Goal: Feedback & Contribution: Leave review/rating

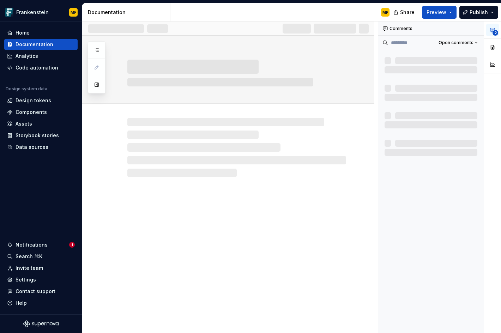
click at [48, 242] on div "Notifications" at bounding box center [38, 244] width 62 height 7
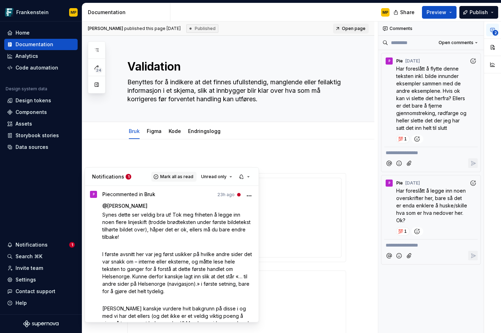
click at [176, 176] on span "Mark all as read" at bounding box center [176, 177] width 33 height 6
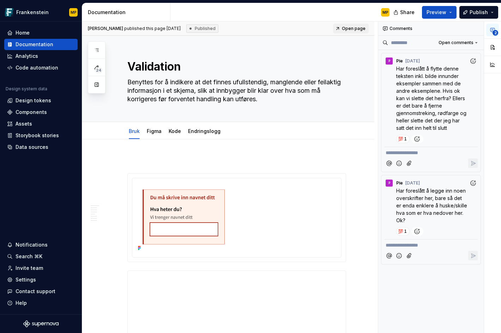
click at [99, 50] on html "Frankenstein MP Home Documentation Analytics Code automation Design system data…" at bounding box center [250, 166] width 501 height 333
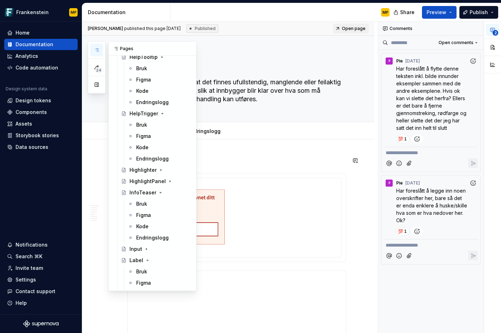
scroll to position [936, 0]
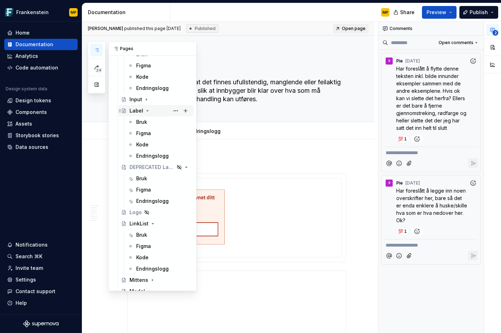
click at [138, 109] on div "Label" at bounding box center [136, 110] width 14 height 7
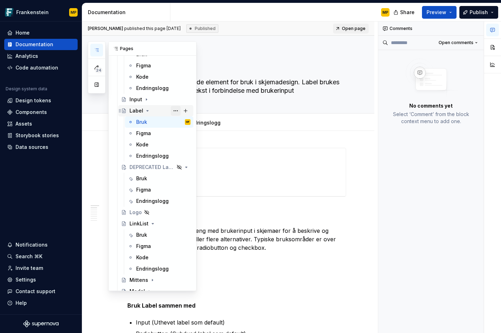
click at [171, 109] on button "Page tree" at bounding box center [176, 111] width 10 height 10
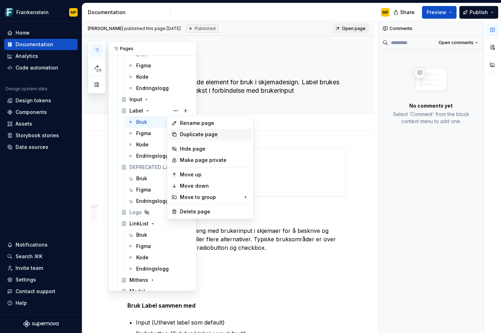
click at [184, 135] on div "Duplicate page" at bounding box center [214, 134] width 69 height 7
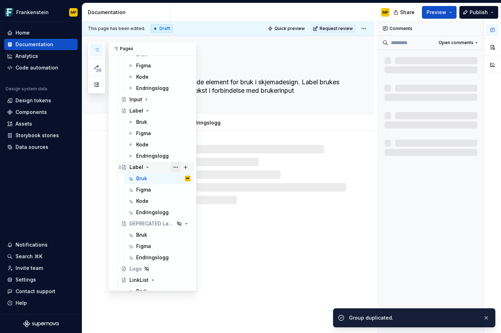
click at [171, 168] on button "Page tree" at bounding box center [176, 167] width 10 height 10
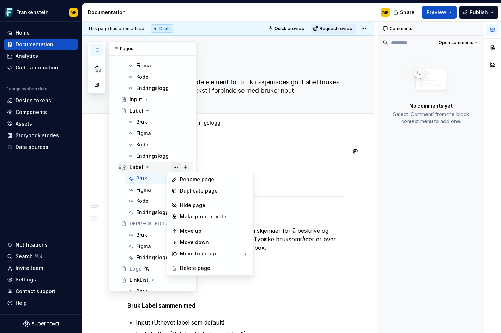
type textarea "*"
click at [176, 177] on icon at bounding box center [174, 180] width 6 height 6
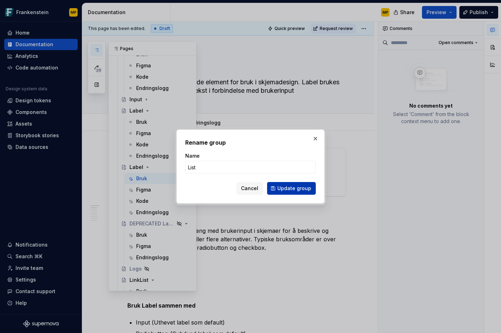
type input "List"
click at [298, 190] on span "Update group" at bounding box center [294, 188] width 34 height 7
type textarea "*"
type textarea "List"
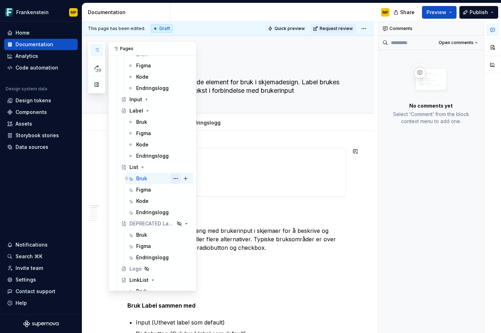
click at [172, 179] on button "Page tree" at bounding box center [176, 178] width 10 height 10
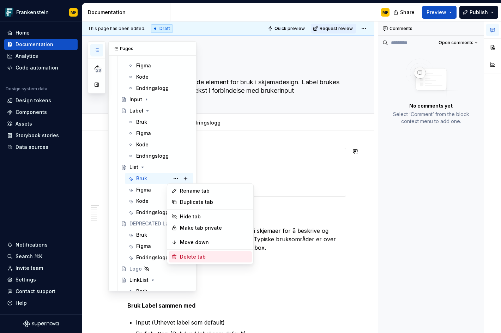
click at [192, 253] on div "Delete tab" at bounding box center [214, 256] width 69 height 7
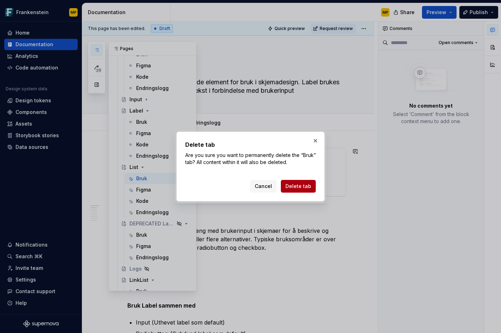
click at [301, 186] on span "Delete tab" at bounding box center [298, 186] width 26 height 7
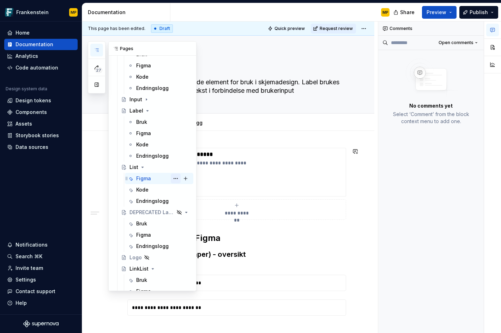
click at [175, 178] on button "Page tree" at bounding box center [176, 178] width 10 height 10
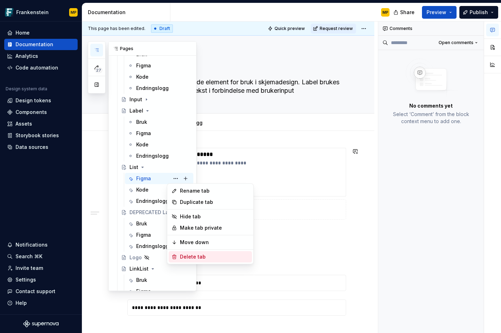
click at [201, 256] on div "Delete tab" at bounding box center [214, 256] width 69 height 7
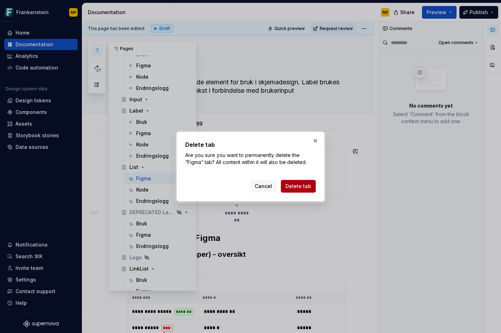
click at [296, 188] on span "Delete tab" at bounding box center [298, 186] width 26 height 7
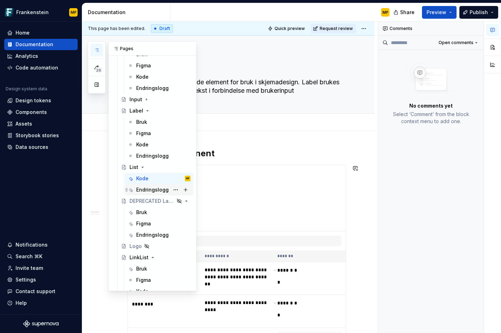
click at [153, 191] on div "Endringslogg" at bounding box center [152, 189] width 32 height 7
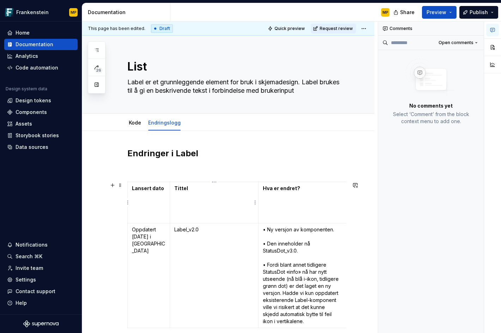
scroll to position [25, 0]
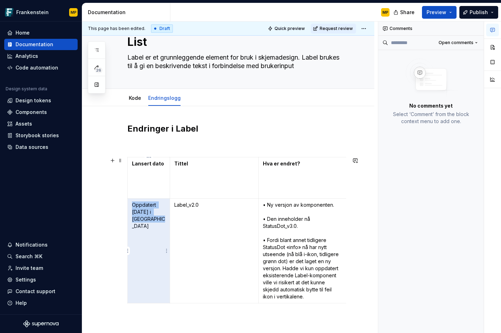
drag, startPoint x: 154, startPoint y: 230, endPoint x: 130, endPoint y: 204, distance: 35.4
click at [130, 204] on td "Oppdatert [DATE] i [GEOGRAPHIC_DATA]" at bounding box center [149, 251] width 42 height 105
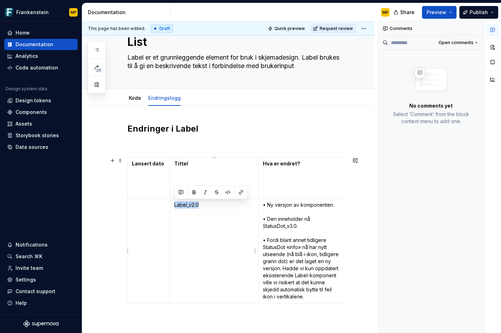
drag, startPoint x: 216, startPoint y: 212, endPoint x: 175, endPoint y: 205, distance: 42.2
click at [175, 205] on td "Label_v2.0" at bounding box center [214, 251] width 88 height 105
click at [285, 216] on p "• Ny versjon av komponenten. • Den inneholder nå StatusDot_v3.0. • Fordi blant …" at bounding box center [303, 250] width 80 height 99
type textarea "*"
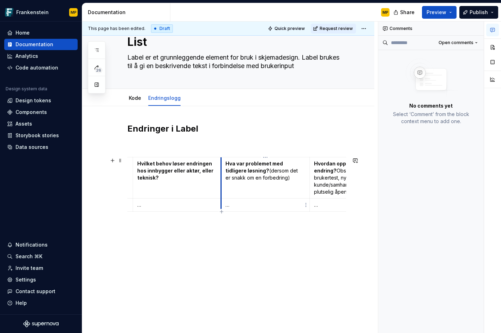
scroll to position [0, 216]
click at [154, 209] on td "…" at bounding box center [175, 205] width 88 height 13
click at [244, 204] on p "…" at bounding box center [264, 204] width 80 height 7
click at [326, 205] on p "…" at bounding box center [352, 204] width 80 height 7
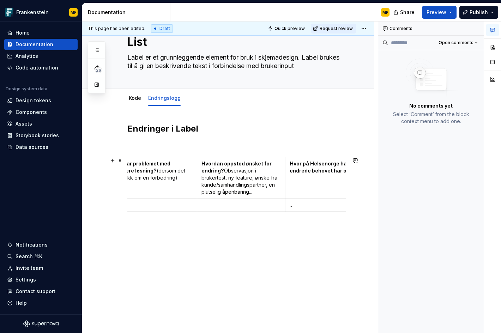
scroll to position [0, 331]
click at [309, 204] on p "…" at bounding box center [325, 204] width 80 height 7
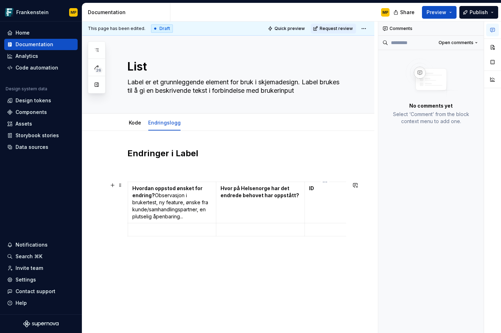
scroll to position [0, 398]
click at [132, 121] on link "Kode" at bounding box center [135, 123] width 12 height 6
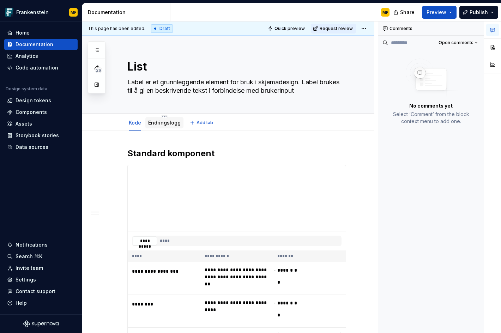
click at [160, 124] on link "Endringslogg" at bounding box center [164, 123] width 32 height 6
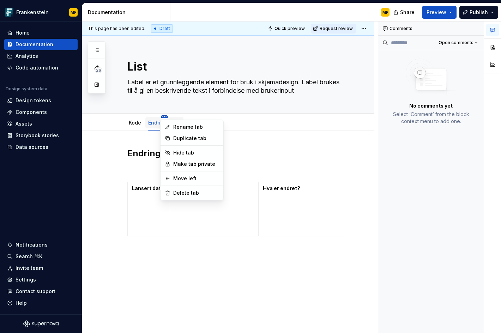
click at [165, 116] on html "Frankenstein MP Home Documentation Analytics Code automation Design system data…" at bounding box center [250, 166] width 501 height 333
click at [192, 196] on div "Delete tab" at bounding box center [196, 192] width 46 height 7
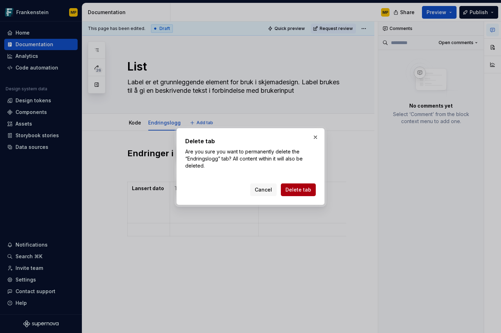
click at [307, 189] on span "Delete tab" at bounding box center [298, 189] width 26 height 7
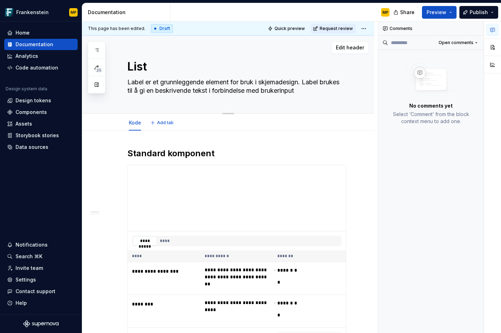
click at [154, 82] on textarea "Label er et grunnleggende element for bruk i skjemadesign. Label brukes til å g…" at bounding box center [235, 87] width 219 height 20
click at [277, 86] on textarea "Label er et grunnleggende element for bruk i skjemadesign. Label brukes til å g…" at bounding box center [235, 87] width 219 height 20
drag, startPoint x: 318, startPoint y: 89, endPoint x: 126, endPoint y: 83, distance: 191.9
click at [126, 83] on textarea "Label er et grunnleggende element for bruk i skjemadesign. Label brukes til å g…" at bounding box center [235, 87] width 219 height 20
paste textarea "Strukturert visning av punktvise data"
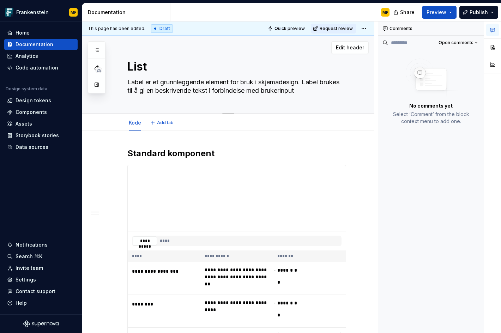
type textarea "*"
type textarea "Strukturert visning av punktvise data"
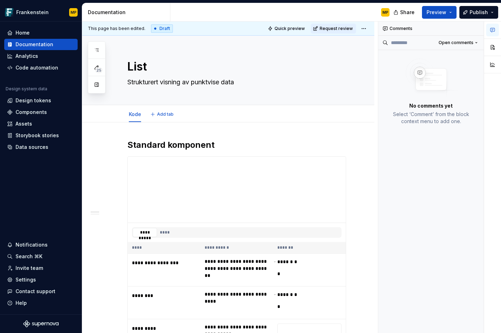
type textarea "*"
type textarea "Strukturert visning av punktvise data"
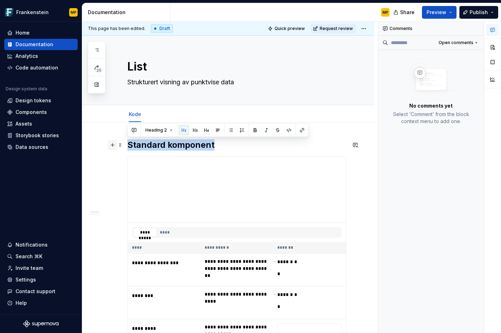
drag, startPoint x: 229, startPoint y: 144, endPoint x: 113, endPoint y: 145, distance: 115.7
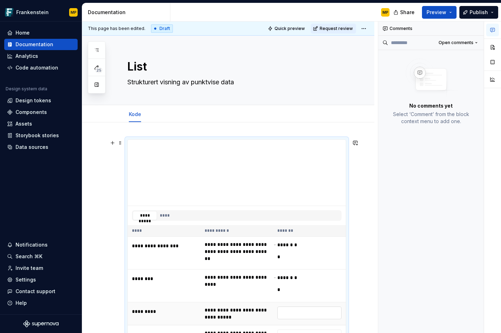
scroll to position [85, 0]
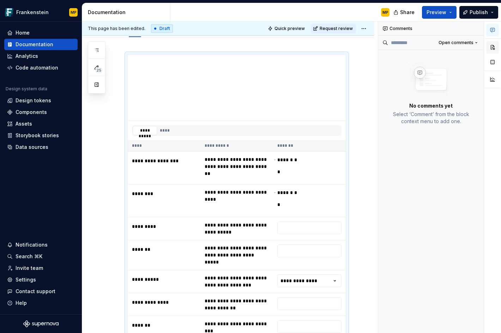
click at [493, 47] on button "button" at bounding box center [492, 47] width 13 height 13
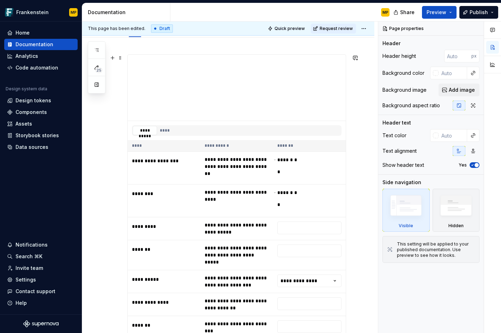
click at [315, 138] on div "**********" at bounding box center [237, 130] width 218 height 19
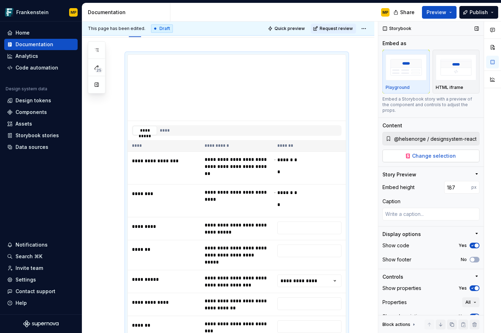
click at [425, 157] on span "Change selection" at bounding box center [434, 155] width 44 height 7
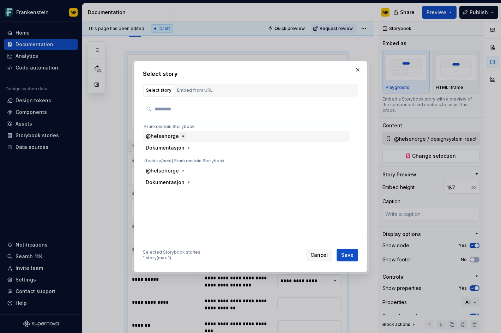
click at [180, 134] on icon "button" at bounding box center [183, 136] width 6 height 6
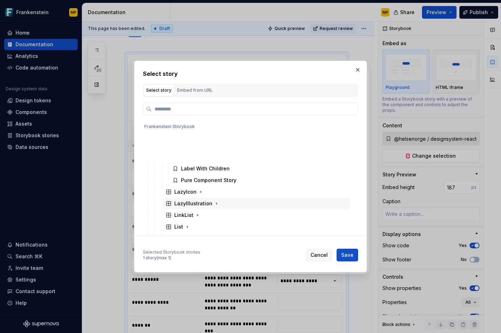
scroll to position [572, 0]
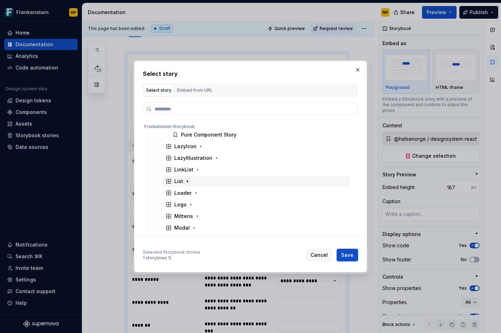
click at [185, 181] on icon "button" at bounding box center [187, 181] width 6 height 6
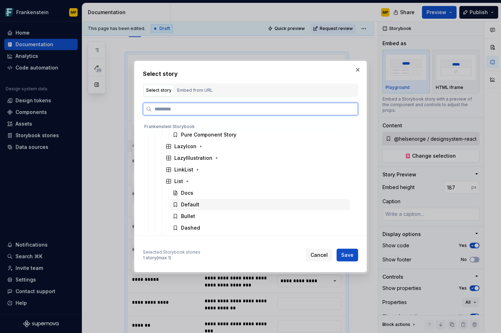
click at [205, 201] on div "Default" at bounding box center [260, 204] width 180 height 11
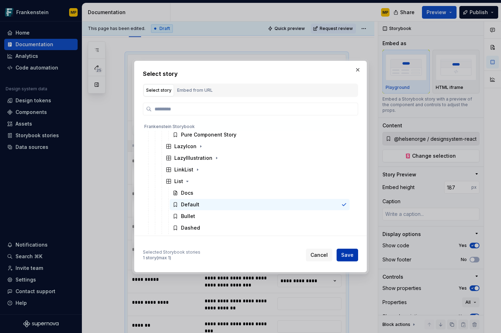
click at [353, 254] on span "Save" at bounding box center [347, 254] width 12 height 7
type textarea "*"
type input "@helsenorge / designsystem-react / Components / List / Default"
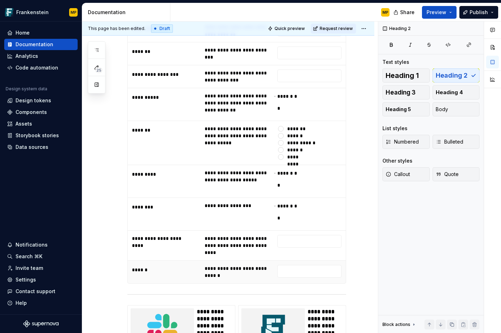
scroll to position [826, 0]
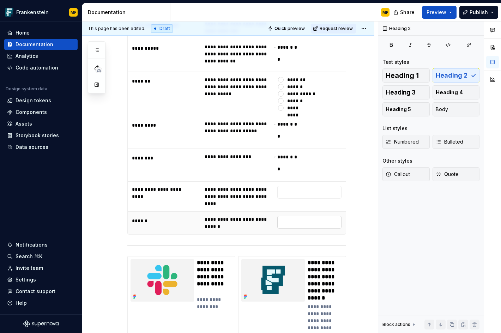
drag, startPoint x: 159, startPoint y: 78, endPoint x: 325, endPoint y: 215, distance: 214.6
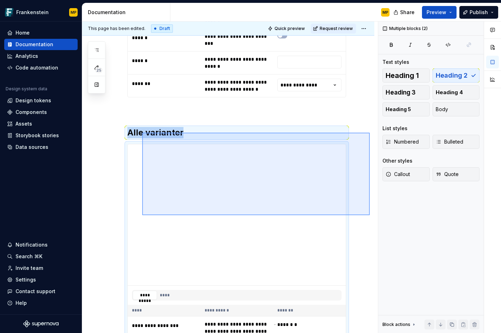
drag, startPoint x: 366, startPoint y: 215, endPoint x: 142, endPoint y: 133, distance: 238.2
click at [142, 133] on div "**********" at bounding box center [229, 178] width 295 height 312
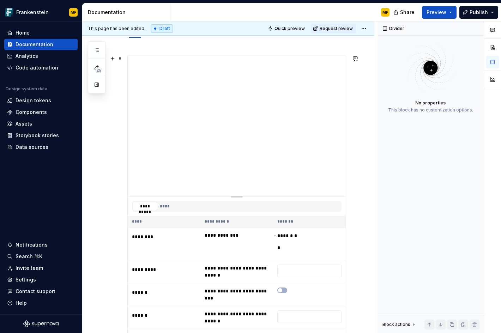
scroll to position [0, 0]
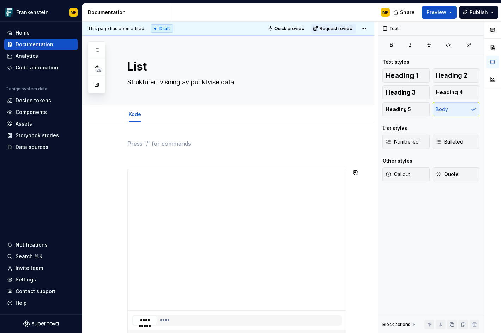
type textarea "*"
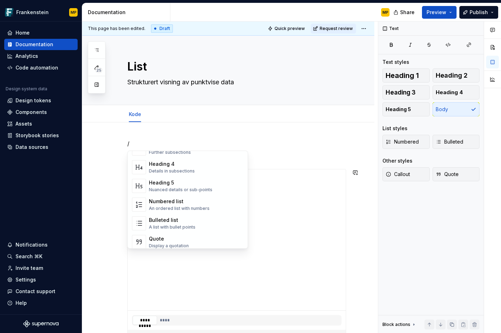
scroll to position [121, 0]
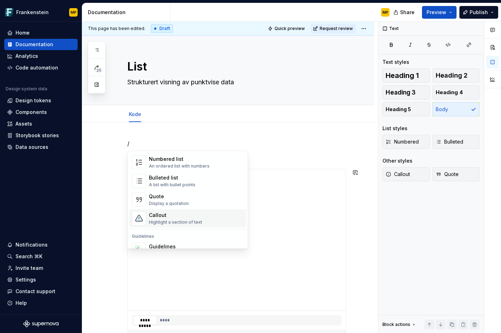
click at [176, 215] on div "Callout" at bounding box center [175, 215] width 53 height 7
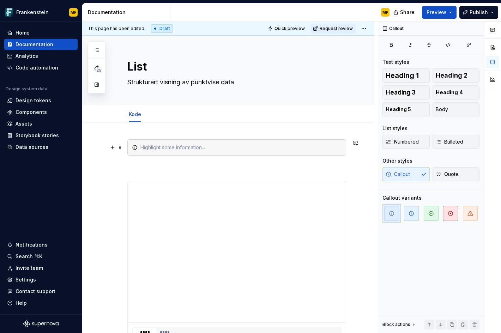
click at [152, 150] on div at bounding box center [240, 147] width 201 height 7
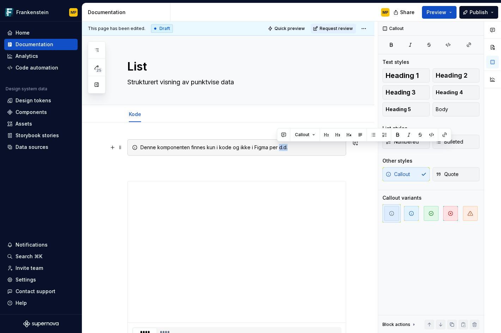
drag, startPoint x: 289, startPoint y: 147, endPoint x: 277, endPoint y: 148, distance: 12.8
click at [277, 148] on div "Denne komponenten finnes kun i kode og ikke i Figma per d.d." at bounding box center [240, 147] width 201 height 7
click at [250, 167] on p at bounding box center [236, 168] width 219 height 8
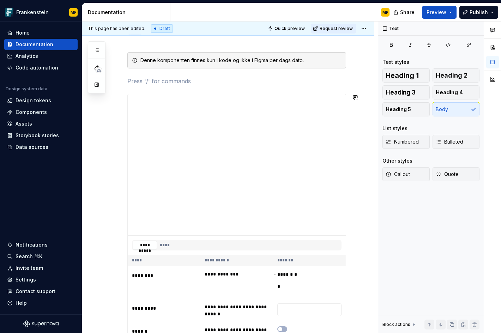
scroll to position [208, 0]
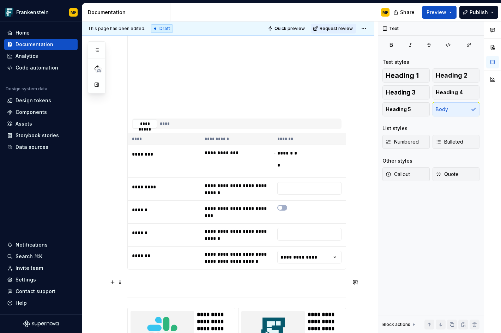
click at [321, 279] on p at bounding box center [236, 282] width 219 height 8
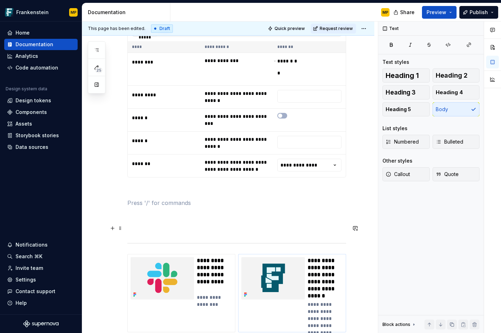
scroll to position [337, 0]
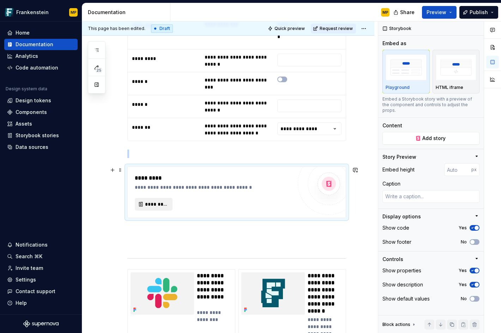
click at [151, 201] on span "*********" at bounding box center [156, 204] width 23 height 7
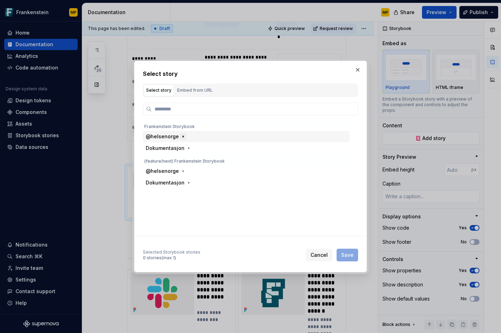
click at [182, 137] on icon "button" at bounding box center [183, 137] width 6 height 6
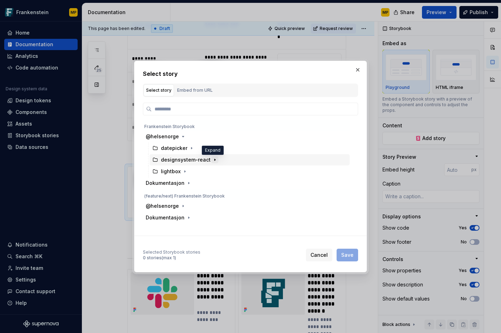
click at [213, 160] on icon "button" at bounding box center [215, 160] width 6 height 6
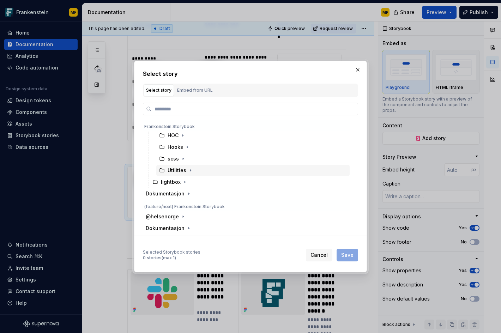
scroll to position [0, 0]
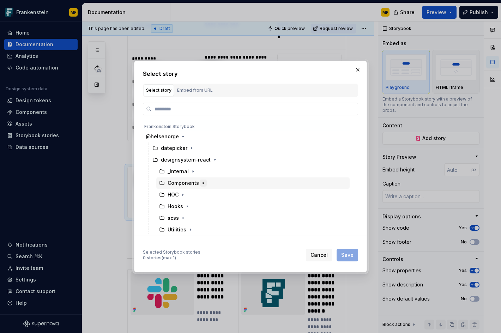
click at [203, 183] on icon "button" at bounding box center [203, 183] width 1 height 2
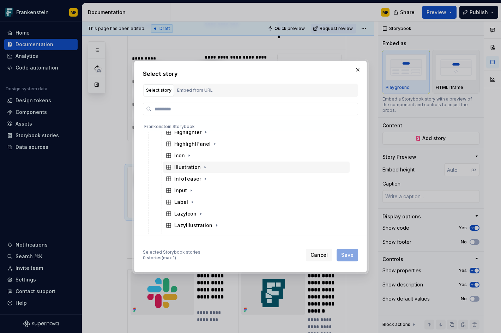
scroll to position [439, 0]
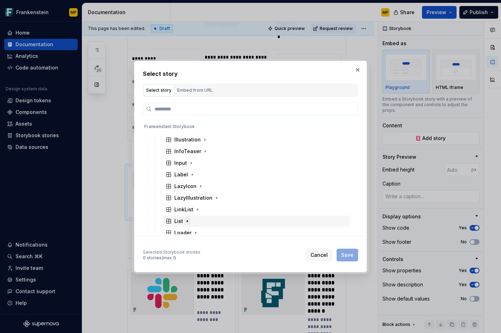
click at [188, 222] on icon "button" at bounding box center [187, 221] width 6 height 6
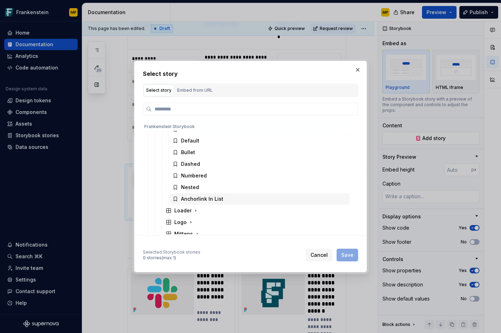
scroll to position [534, 0]
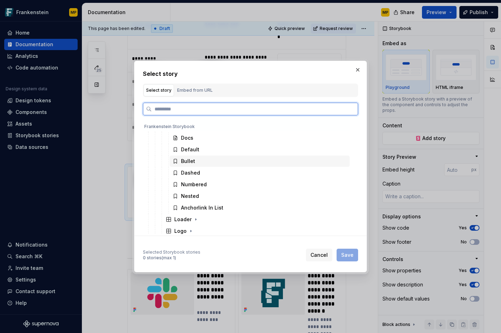
click at [205, 161] on div "Bullet" at bounding box center [260, 160] width 180 height 11
click at [250, 171] on div "Dashed" at bounding box center [260, 172] width 180 height 11
click at [245, 165] on div "Bullet" at bounding box center [260, 160] width 180 height 11
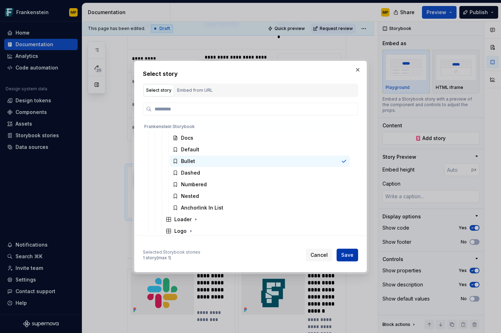
click at [346, 254] on span "Save" at bounding box center [347, 254] width 12 height 7
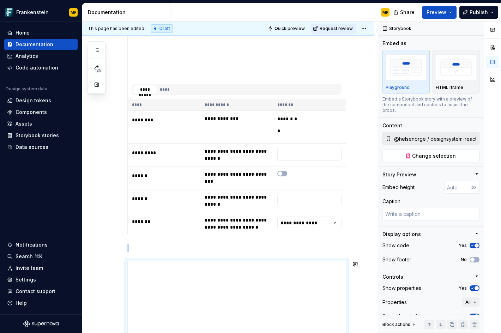
scroll to position [218, 0]
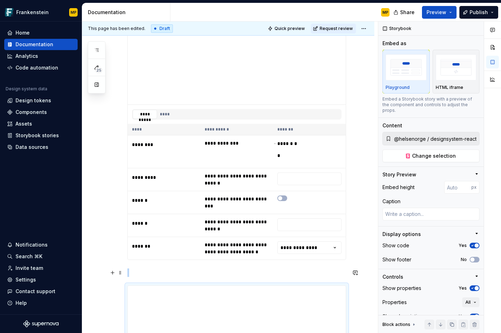
click at [265, 272] on p at bounding box center [236, 272] width 219 height 8
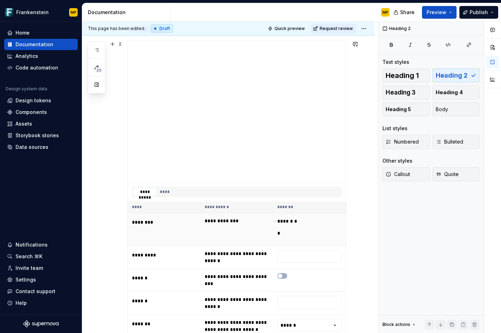
scroll to position [414, 0]
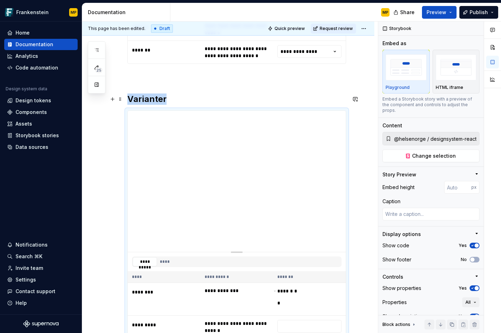
click at [202, 102] on h2 "Varianter" at bounding box center [236, 98] width 219 height 11
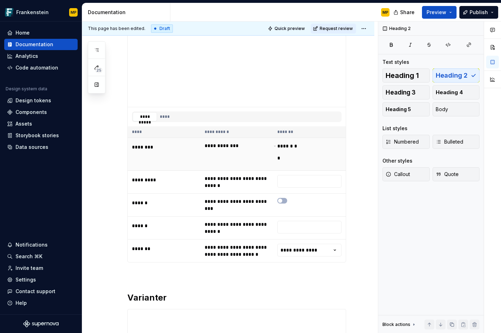
scroll to position [388, 0]
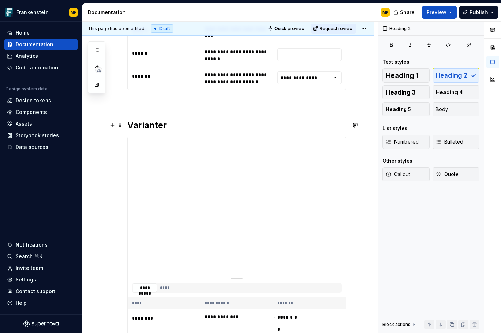
click at [149, 126] on h2 "Varianter" at bounding box center [236, 125] width 219 height 11
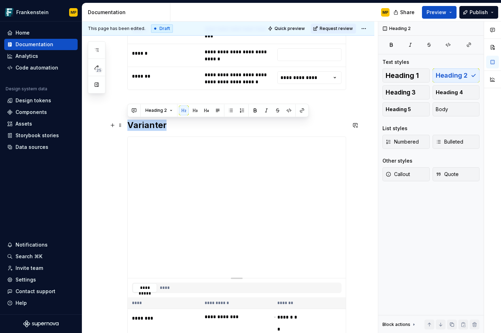
click at [149, 126] on h2 "Varianter" at bounding box center [236, 125] width 219 height 11
click at [166, 112] on span "Heading 2" at bounding box center [156, 111] width 22 height 6
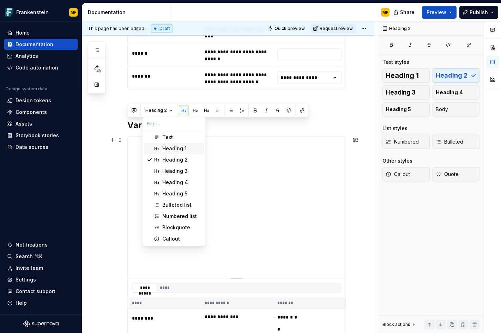
click at [175, 149] on div "Heading 1" at bounding box center [174, 148] width 24 height 7
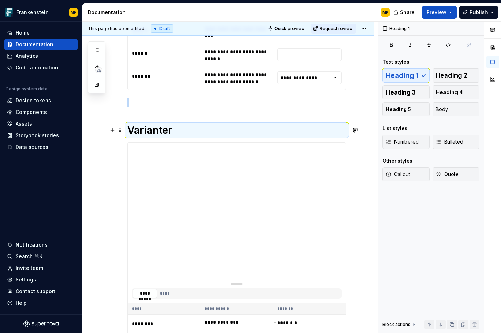
click at [196, 131] on h1 "Varianter" at bounding box center [236, 130] width 219 height 13
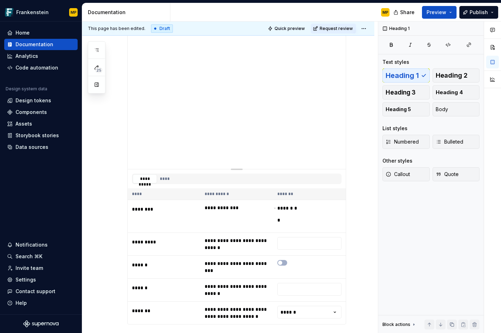
scroll to position [365, 0]
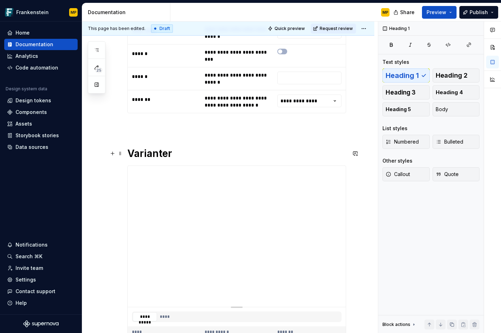
click at [185, 154] on h1 "Varianter" at bounding box center [236, 153] width 219 height 13
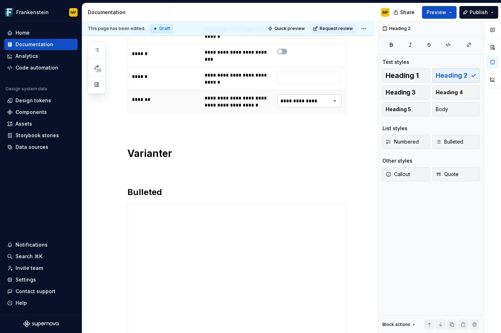
click at [306, 99] on html "Frankenstein MP Home Documentation Analytics Code automation Design system data…" at bounding box center [250, 166] width 501 height 333
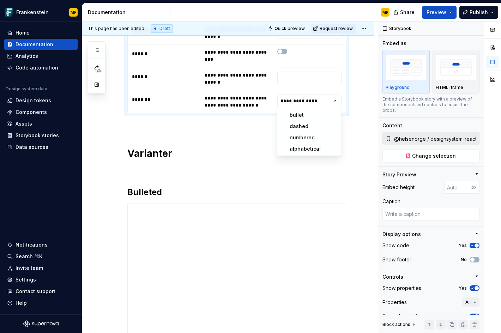
click at [228, 154] on html "Frankenstein MP Home Documentation Analytics Code automation Design system data…" at bounding box center [250, 166] width 501 height 333
click at [164, 193] on h2 "Bulleted" at bounding box center [236, 192] width 219 height 11
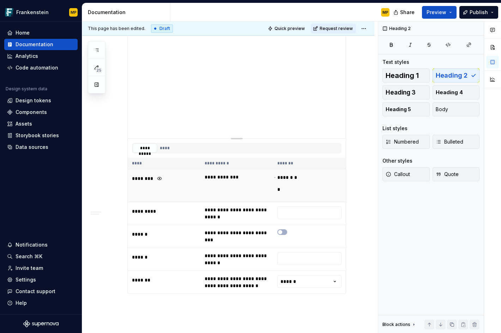
scroll to position [562, 0]
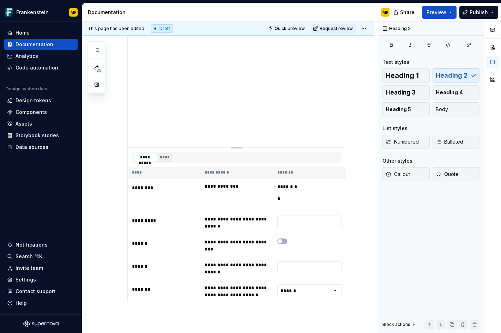
click at [166, 155] on button "****" at bounding box center [165, 157] width 14 height 9
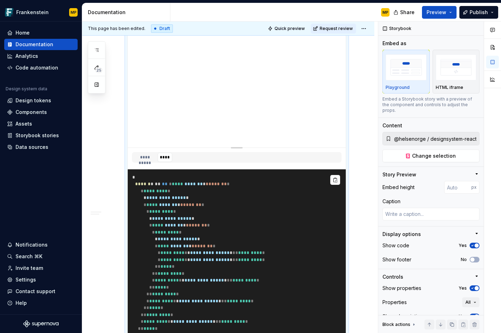
click at [260, 213] on pre "**********" at bounding box center [237, 256] width 218 height 174
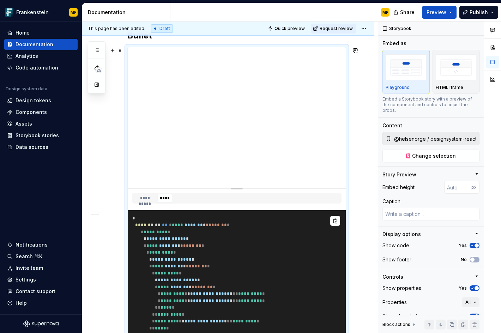
scroll to position [517, 0]
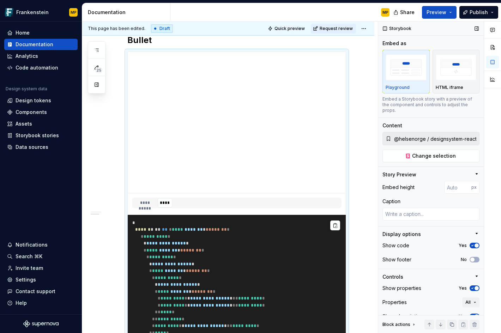
click at [470, 288] on icon "button" at bounding box center [472, 288] width 6 height 4
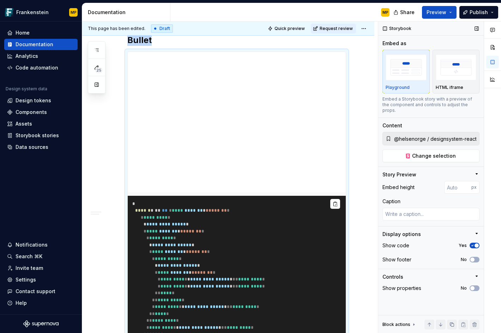
scroll to position [547, 0]
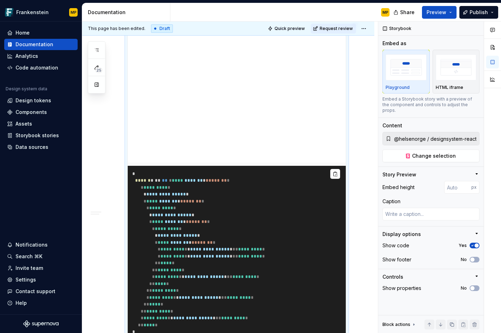
click at [363, 242] on div "**********" at bounding box center [228, 89] width 292 height 1027
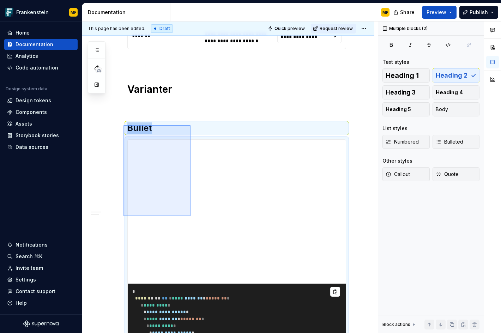
drag, startPoint x: 132, startPoint y: 133, endPoint x: 190, endPoint y: 216, distance: 101.8
click at [190, 216] on div "**********" at bounding box center [229, 178] width 295 height 312
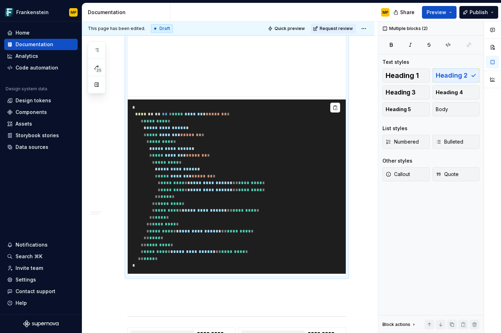
scroll to position [649, 0]
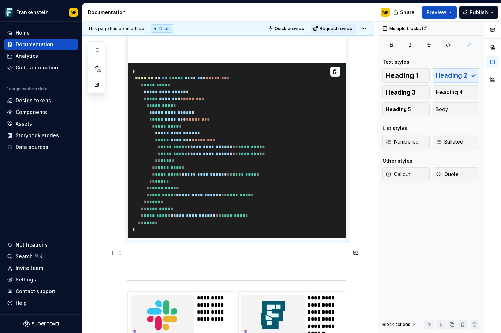
click at [330, 255] on p at bounding box center [236, 253] width 219 height 8
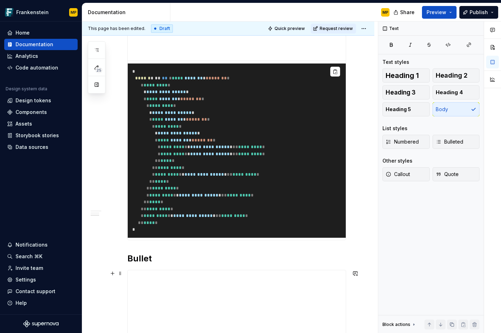
scroll to position [726, 0]
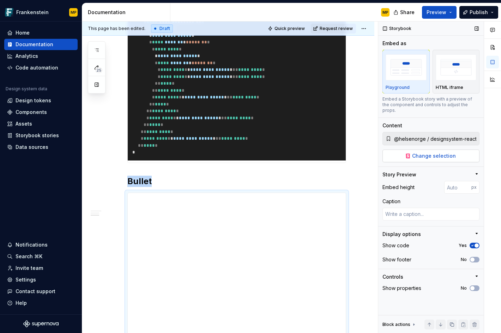
click at [426, 152] on span "Change selection" at bounding box center [434, 155] width 44 height 7
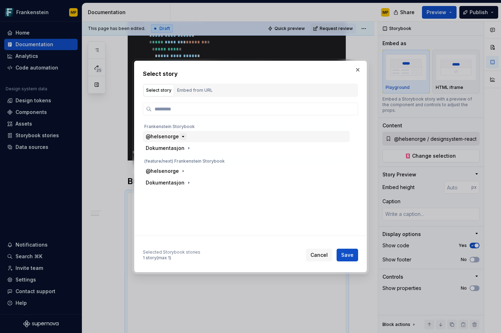
click at [180, 134] on icon "button" at bounding box center [183, 137] width 6 height 6
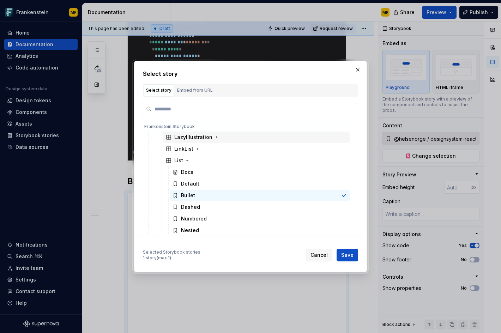
scroll to position [536, 0]
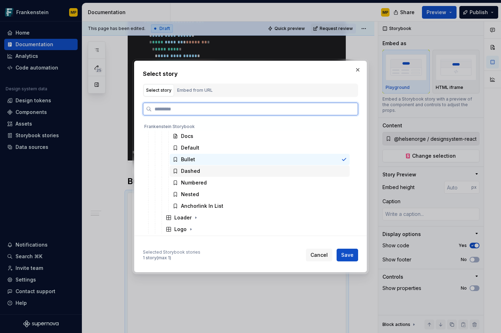
click at [216, 172] on div "Dashed" at bounding box center [260, 170] width 180 height 11
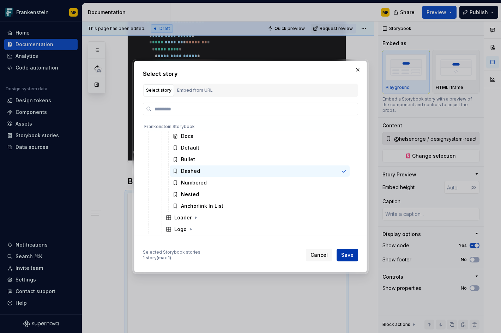
click at [348, 254] on span "Save" at bounding box center [347, 254] width 12 height 7
type textarea "*"
type input "@helsenorge / designsystem-react / Components / List / Dashed"
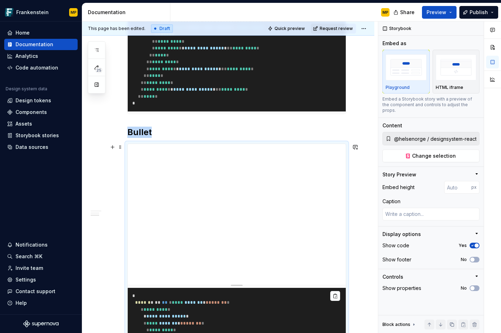
scroll to position [739, 0]
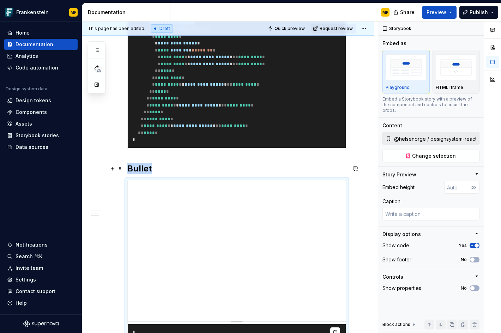
click at [140, 169] on h2 "Bullet" at bounding box center [236, 168] width 219 height 11
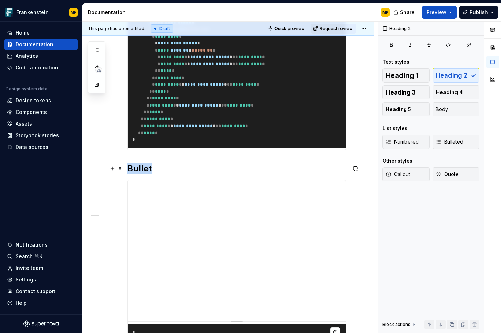
click at [140, 169] on h2 "Bullet" at bounding box center [236, 168] width 219 height 11
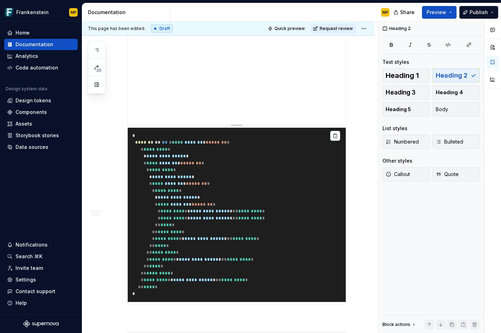
scroll to position [971, 0]
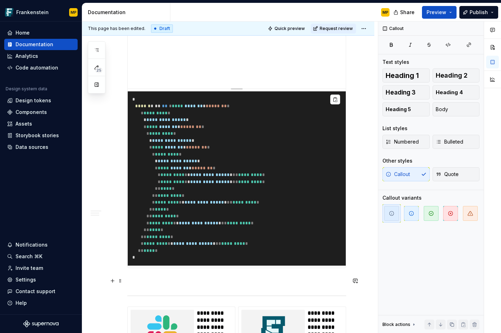
click at [230, 283] on p at bounding box center [236, 280] width 219 height 8
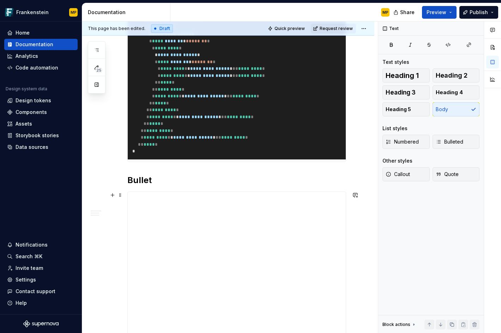
scroll to position [1191, 0]
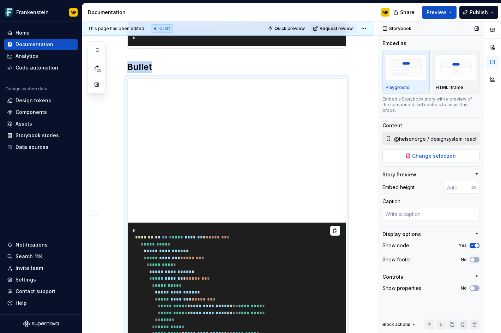
click at [441, 152] on span "Change selection" at bounding box center [434, 155] width 44 height 7
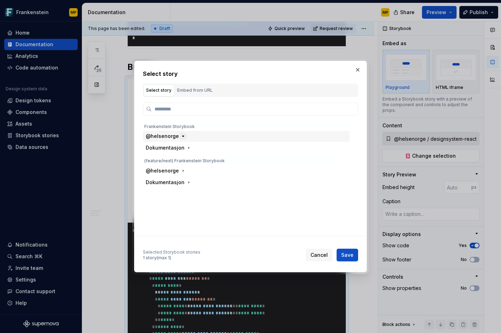
click at [182, 134] on icon "button" at bounding box center [183, 136] width 6 height 6
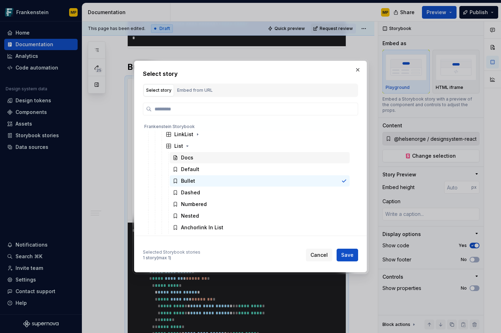
scroll to position [544, 0]
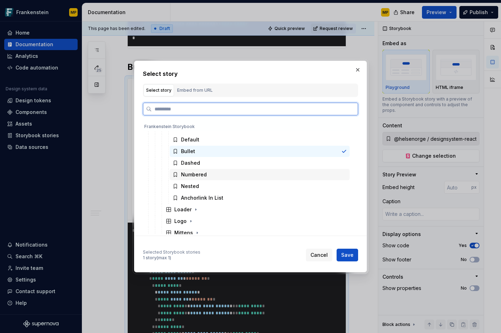
click at [224, 174] on div "Numbered" at bounding box center [260, 174] width 180 height 11
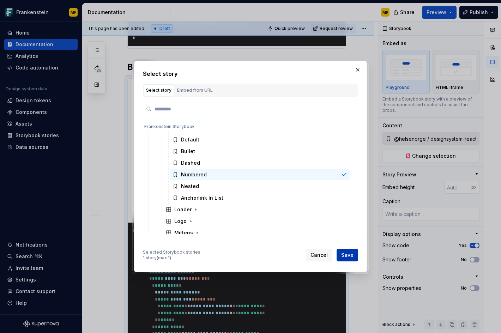
click at [344, 255] on span "Save" at bounding box center [347, 254] width 12 height 7
type textarea "*"
type input "@helsenorge / designsystem-react / Components / List / Numbered"
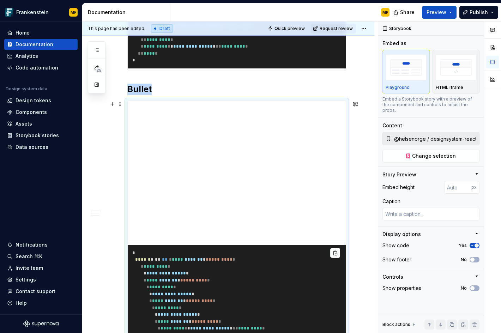
scroll to position [1132, 0]
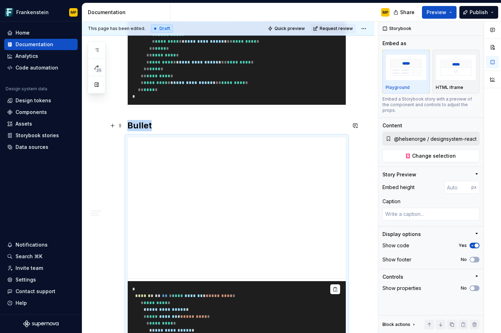
click at [145, 123] on h2 "Bullet" at bounding box center [236, 125] width 219 height 11
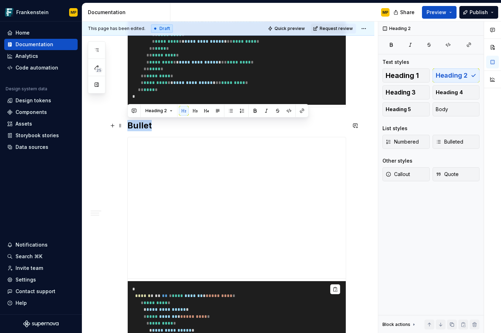
click at [145, 123] on h2 "Bullet" at bounding box center [236, 125] width 219 height 11
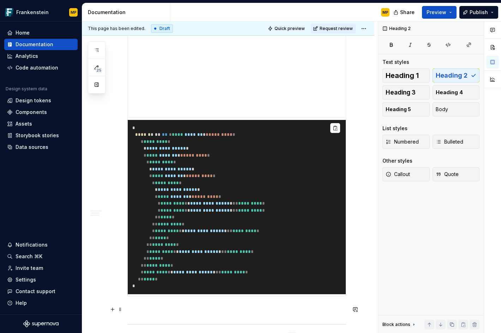
scroll to position [1406, 0]
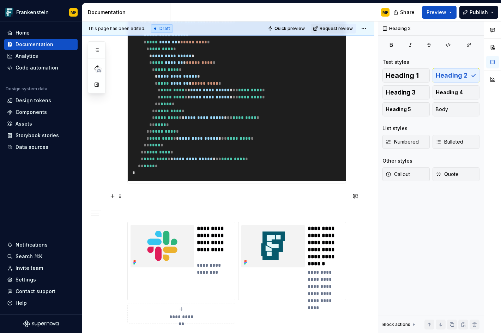
click at [214, 194] on p at bounding box center [236, 196] width 219 height 8
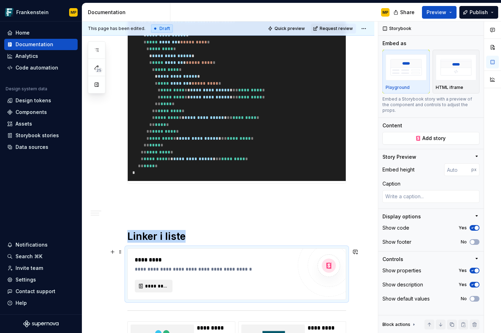
click at [163, 286] on span "*********" at bounding box center [156, 285] width 23 height 7
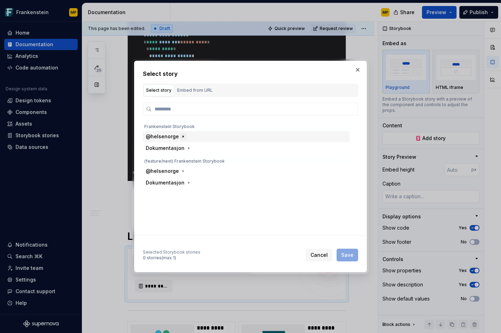
click at [180, 134] on icon "button" at bounding box center [183, 137] width 6 height 6
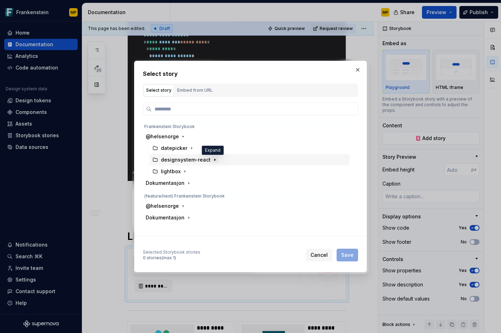
click at [214, 160] on icon "button" at bounding box center [215, 160] width 6 height 6
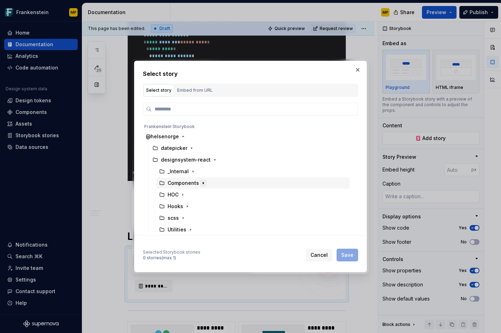
click at [202, 184] on icon "button" at bounding box center [203, 183] width 6 height 6
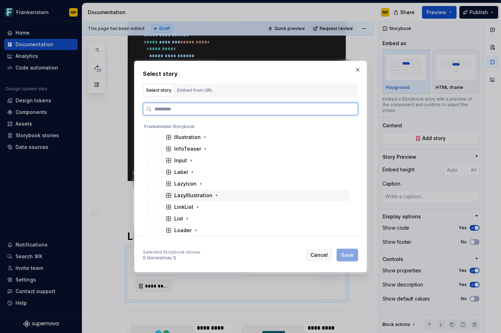
scroll to position [446, 0]
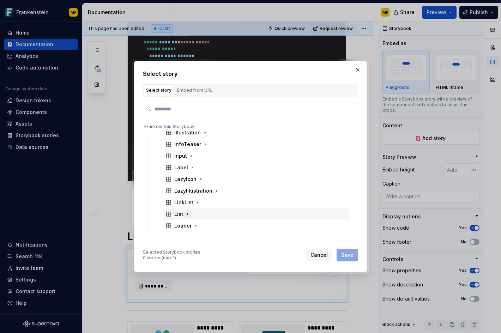
click at [188, 214] on icon "button" at bounding box center [187, 214] width 6 height 6
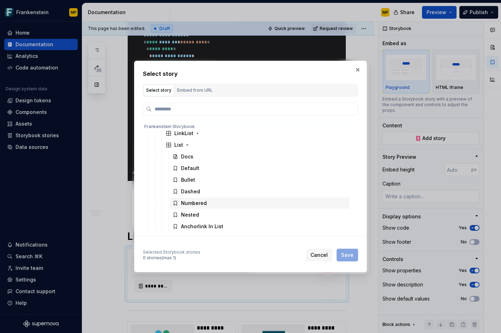
scroll to position [595, 0]
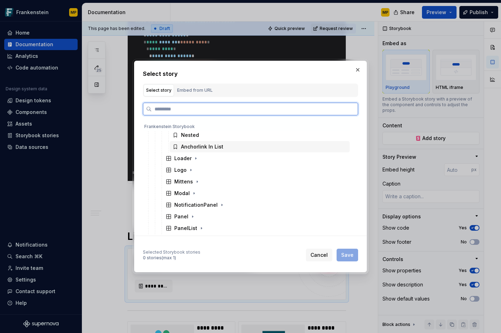
click at [221, 147] on div "Anchorlink In List" at bounding box center [202, 146] width 42 height 7
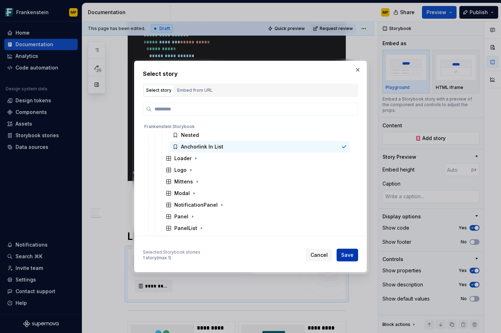
click at [349, 258] on button "Save" at bounding box center [347, 255] width 22 height 13
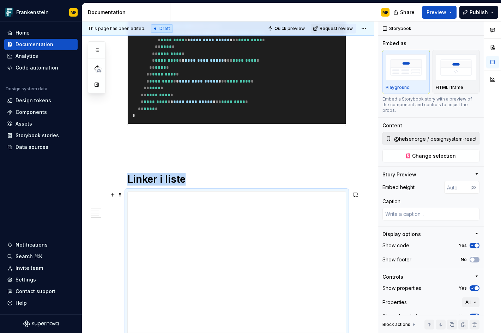
scroll to position [1565, 0]
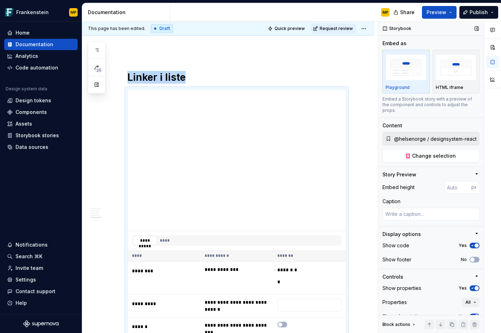
click at [469, 289] on icon "button" at bounding box center [472, 288] width 6 height 4
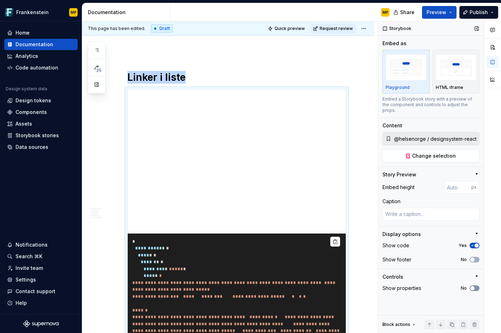
scroll to position [1633, 0]
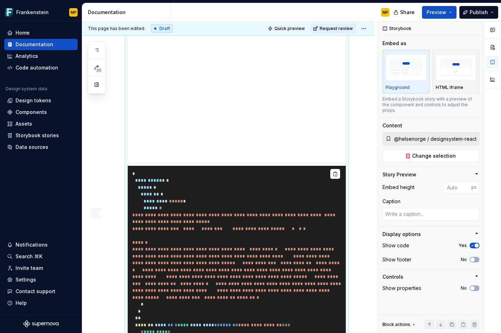
click at [297, 246] on pre "**********" at bounding box center [237, 318] width 218 height 305
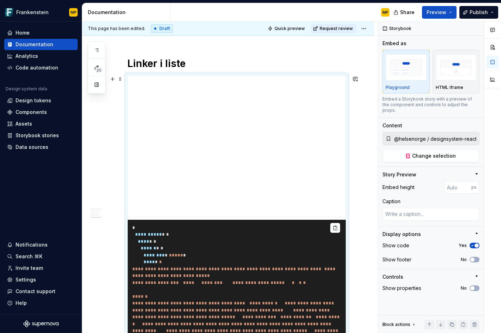
scroll to position [1575, 0]
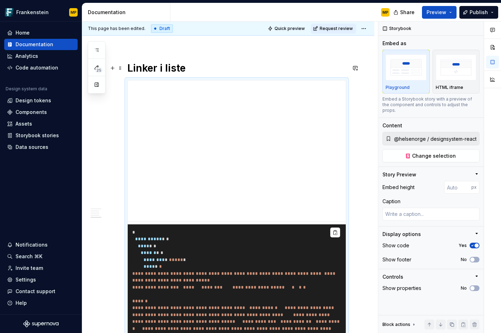
click at [202, 68] on h1 "Linker i liste" at bounding box center [236, 68] width 219 height 13
type textarea "*"
type input "399"
type textarea "*"
type input "376"
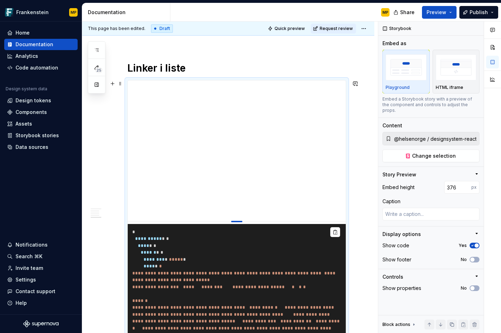
type textarea "*"
type input "359"
type textarea "*"
type input "328"
type textarea "*"
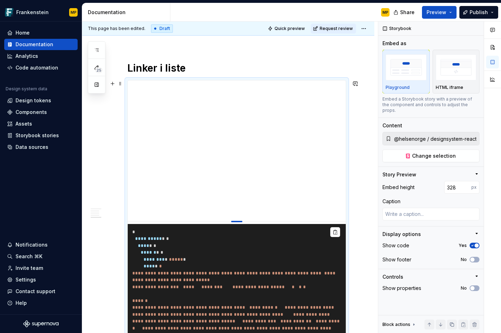
type input "310"
type textarea "*"
type input "286"
type textarea "*"
type input "275"
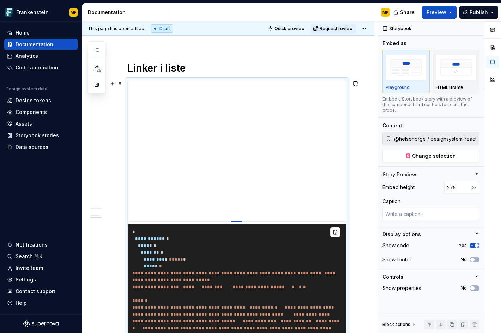
type textarea "*"
type input "267"
type textarea "*"
type input "253"
type textarea "*"
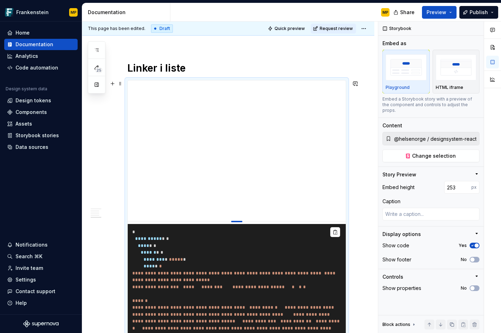
type input "244"
type textarea "*"
type input "240"
type textarea "*"
type input "239"
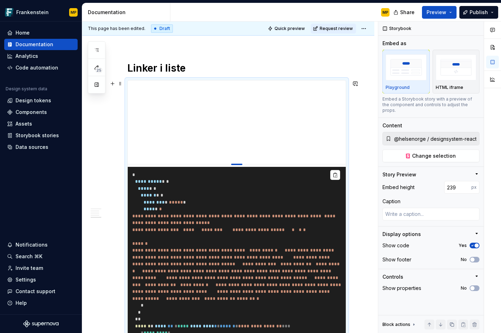
type textarea "*"
type input "237"
type textarea "*"
type input "235"
type textarea "*"
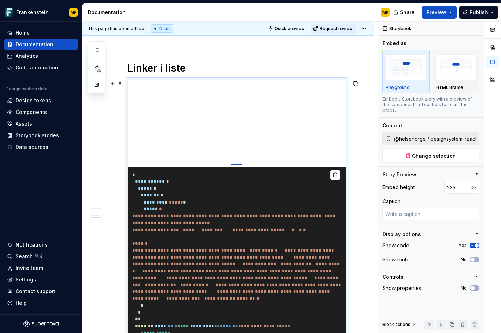
type input "233"
type textarea "*"
type input "232"
type textarea "*"
type input "231"
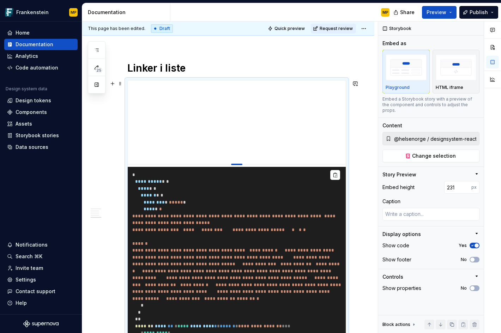
type textarea "*"
type input "228"
type textarea "*"
type input "227"
type textarea "*"
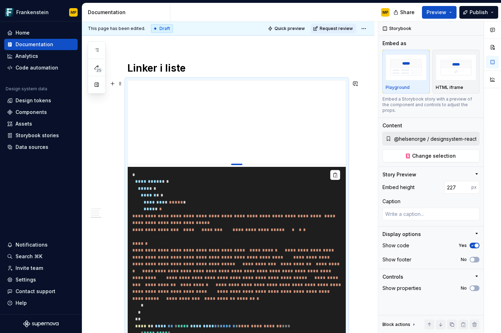
type input "224"
type textarea "*"
type input "221"
type textarea "*"
type input "219"
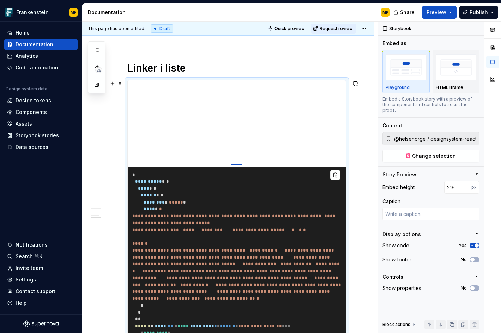
type textarea "*"
type input "218"
type textarea "*"
type input "217"
type textarea "*"
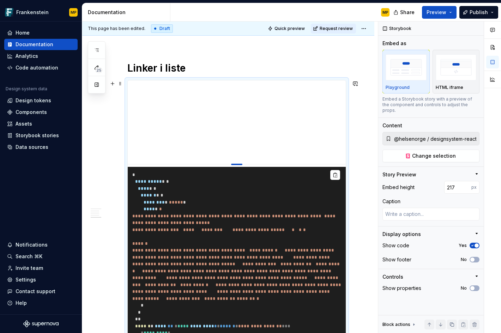
type input "216"
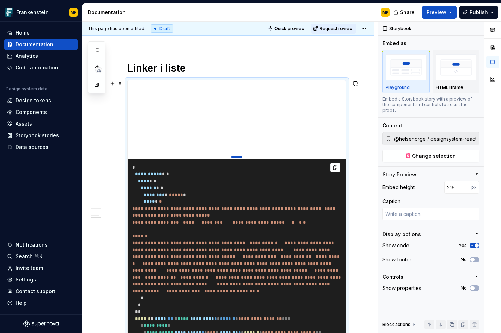
type textarea "*"
type input "215"
type textarea "*"
type input "213"
type textarea "*"
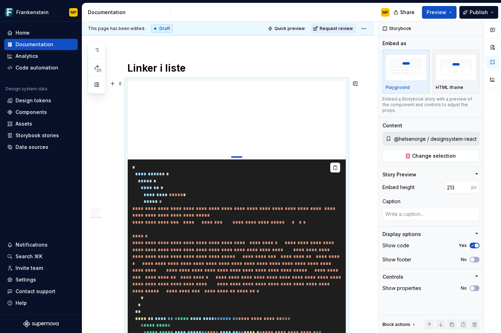
type input "210"
type textarea "*"
type input "209"
type textarea "*"
type input "207"
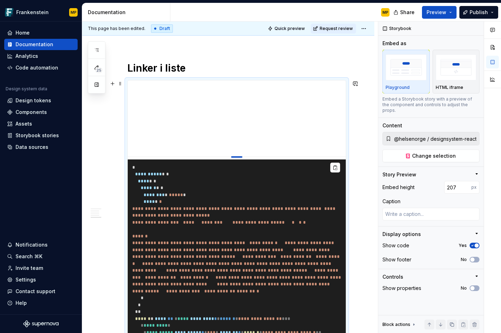
type textarea "*"
type input "205"
type textarea "*"
type input "203"
type textarea "*"
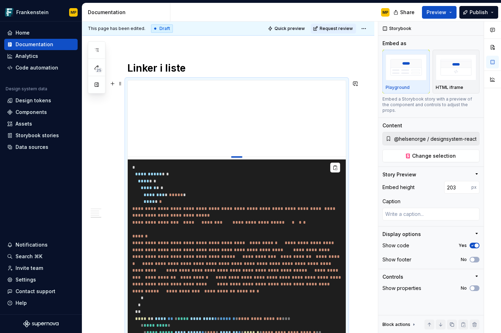
type input "201"
type textarea "*"
type input "199"
type textarea "*"
type input "198"
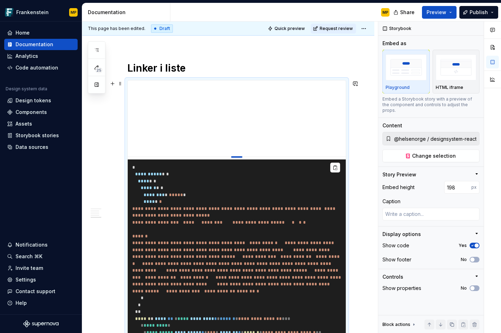
type textarea "*"
type input "197"
type textarea "*"
type input "196"
type textarea "*"
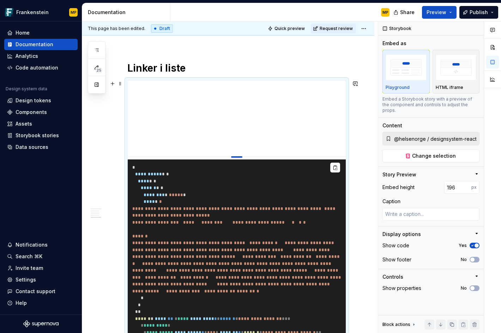
type input "195"
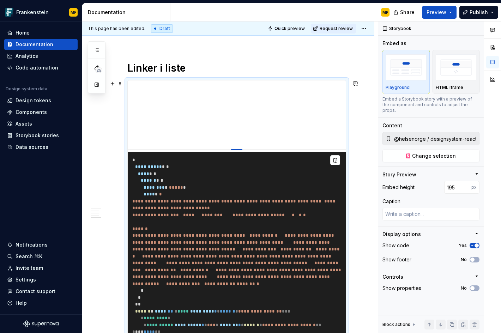
type textarea "*"
type input "211"
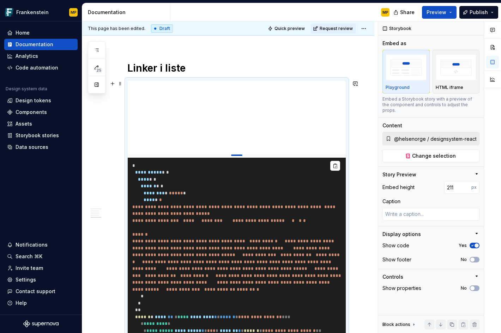
type textarea "*"
type input "212"
type textarea "*"
type input "215"
type textarea "*"
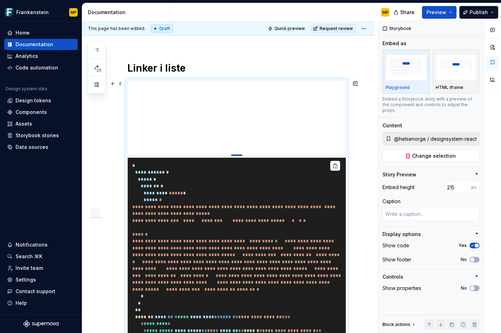
type input "216"
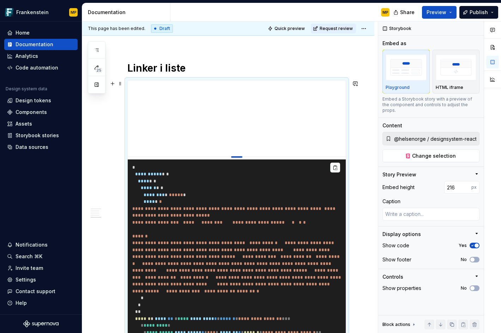
drag, startPoint x: 235, startPoint y: 221, endPoint x: 239, endPoint y: 157, distance: 64.7
click at [239, 157] on div at bounding box center [236, 156] width 11 height 1
click at [209, 69] on h1 "Linker i liste" at bounding box center [236, 68] width 219 height 13
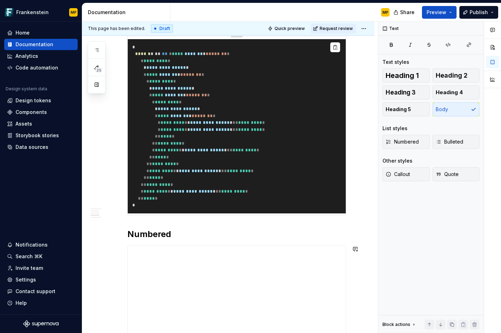
scroll to position [0, 0]
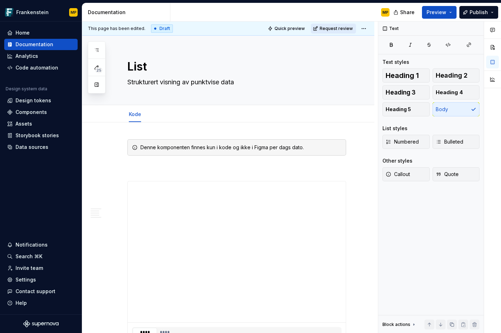
click at [339, 30] on span "Request review" at bounding box center [335, 29] width 33 height 6
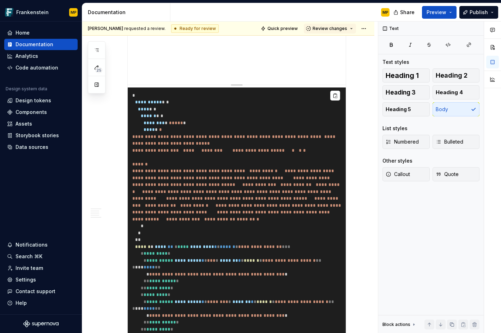
scroll to position [1608, 0]
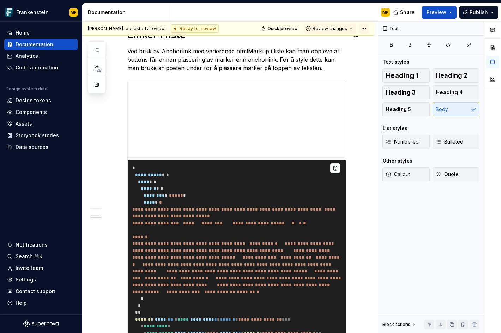
click at [365, 28] on html "Frankenstein MP Home Documentation Analytics Code automation Design system data…" at bounding box center [250, 166] width 501 height 333
click at [344, 63] on html "Frankenstein MP Home Documentation Analytics Code automation Design system data…" at bounding box center [250, 166] width 501 height 333
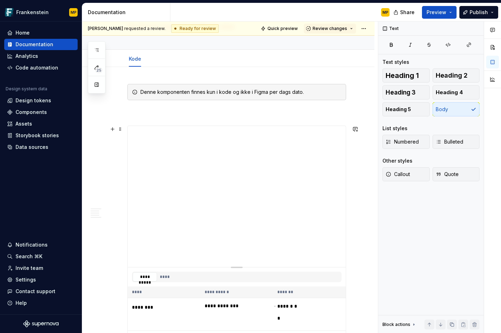
scroll to position [0, 0]
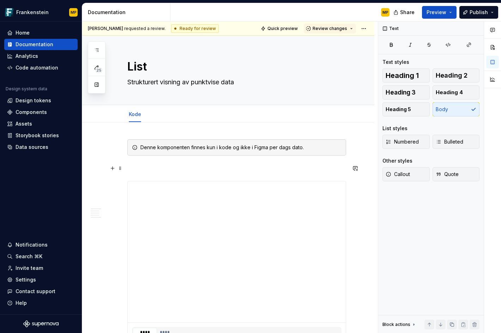
click at [286, 167] on p at bounding box center [236, 168] width 219 height 8
click at [493, 30] on icon "button" at bounding box center [492, 30] width 6 height 6
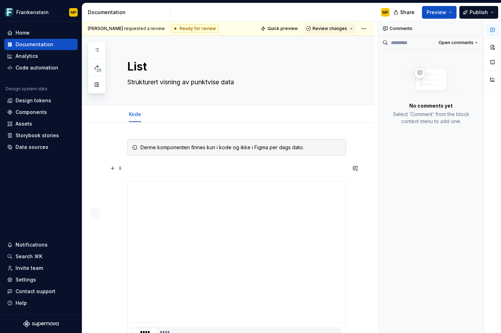
click at [184, 169] on p at bounding box center [236, 168] width 219 height 8
click at [112, 168] on button "button" at bounding box center [113, 168] width 10 height 10
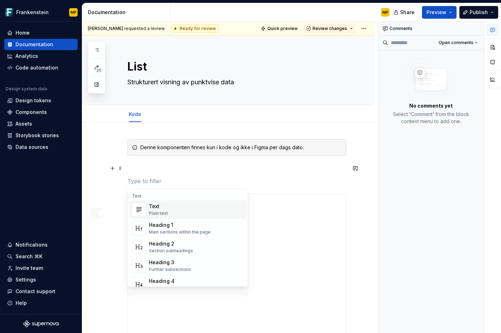
click at [189, 171] on p at bounding box center [236, 168] width 219 height 8
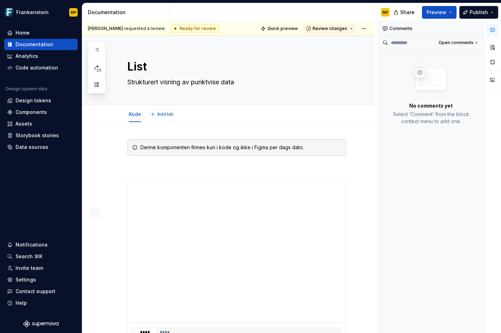
type textarea "*"
click at [358, 142] on button "button" at bounding box center [355, 143] width 10 height 10
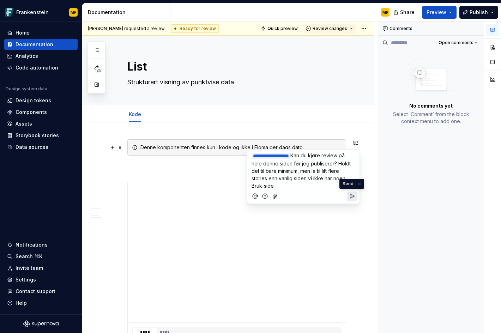
click at [349, 193] on icon "Send" at bounding box center [351, 196] width 7 height 7
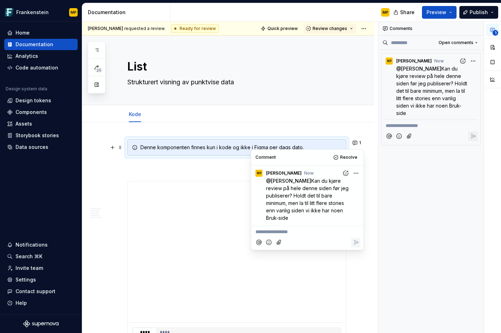
click at [447, 187] on div "**********" at bounding box center [431, 178] width 106 height 312
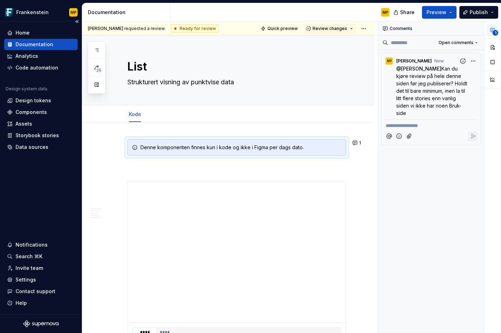
click at [37, 43] on div "Documentation" at bounding box center [35, 44] width 38 height 7
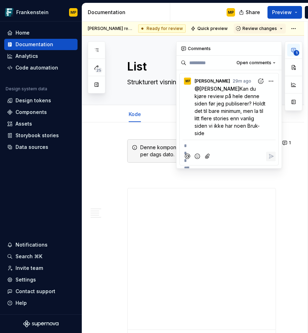
click at [295, 53] on span "1" at bounding box center [297, 53] width 6 height 6
click at [296, 50] on span "1" at bounding box center [297, 53] width 6 height 6
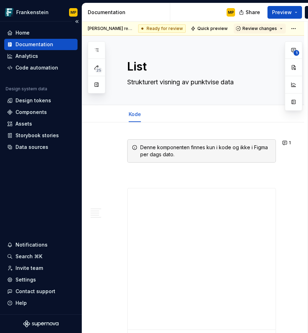
type textarea "*"
